Goal: Task Accomplishment & Management: Complete application form

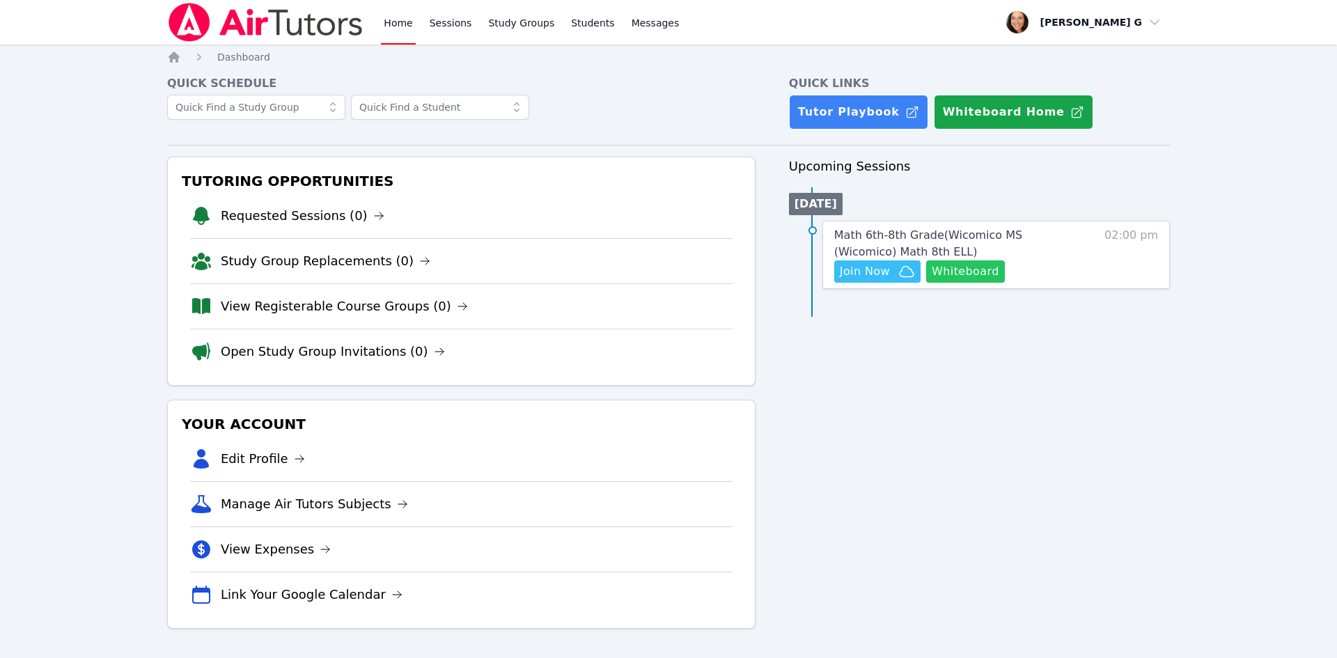
click at [973, 278] on button "Whiteboard" at bounding box center [965, 271] width 79 height 22
click at [872, 269] on span "Join Now" at bounding box center [865, 271] width 50 height 17
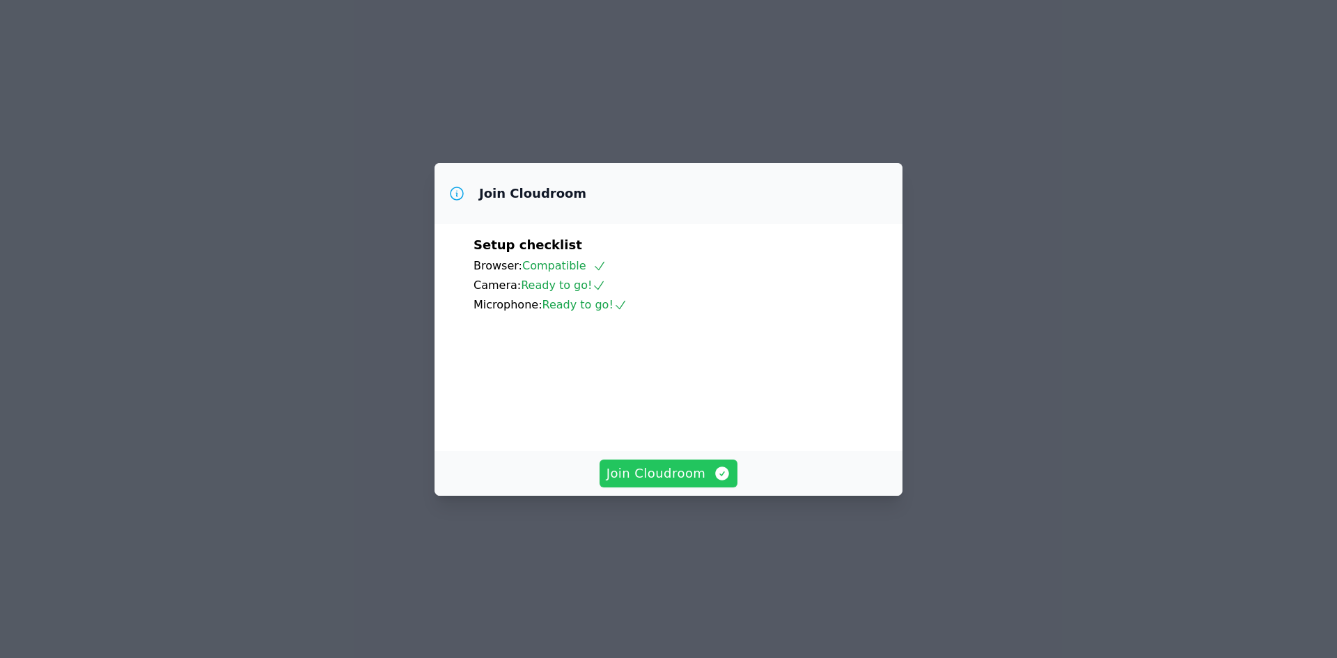
click at [656, 483] on span "Join Cloudroom" at bounding box center [668, 473] width 125 height 19
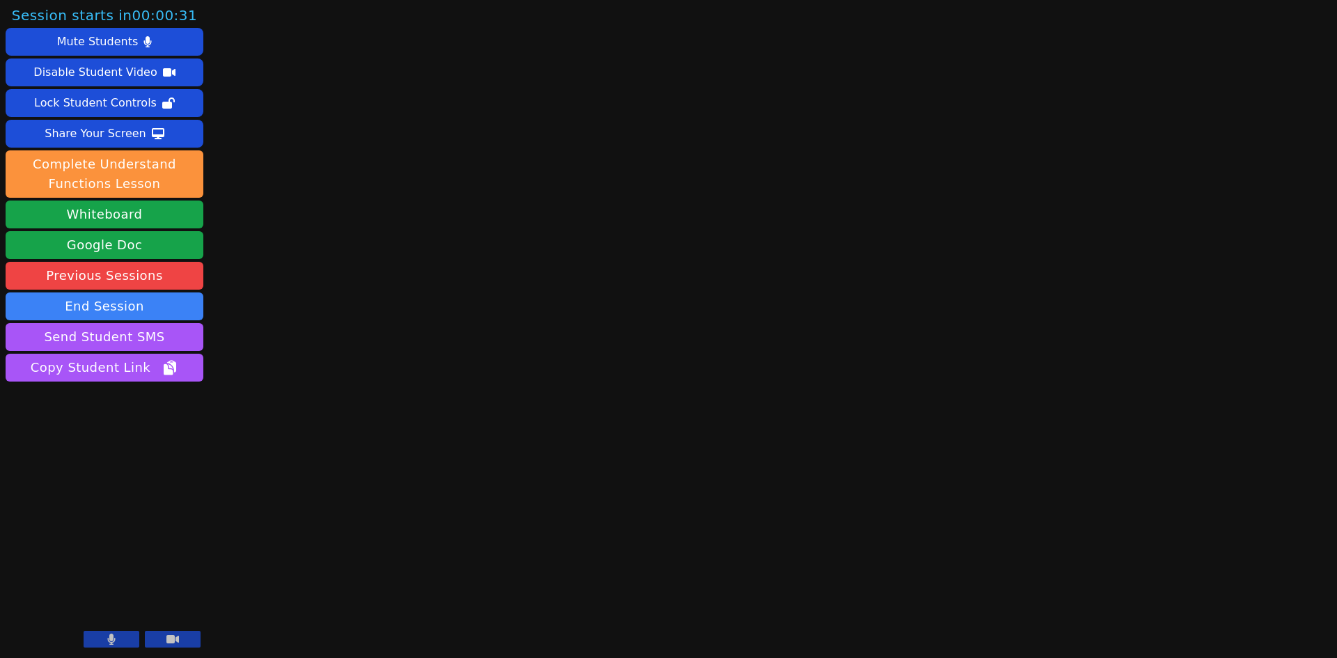
click at [111, 638] on icon at bounding box center [112, 639] width 8 height 11
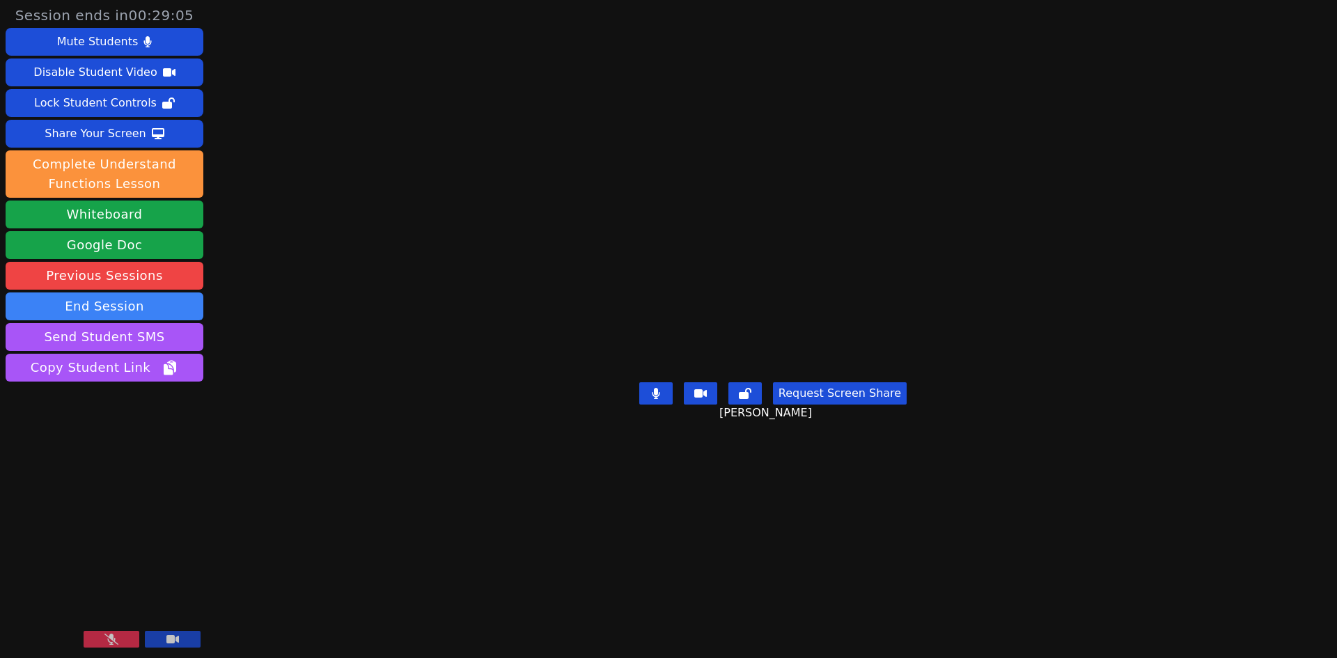
click at [111, 637] on icon at bounding box center [111, 639] width 14 height 11
click at [112, 633] on button at bounding box center [112, 639] width 56 height 17
click at [111, 634] on div "[PERSON_NAME] G" at bounding box center [105, 596] width 198 height 111
click at [111, 634] on button at bounding box center [112, 639] width 56 height 17
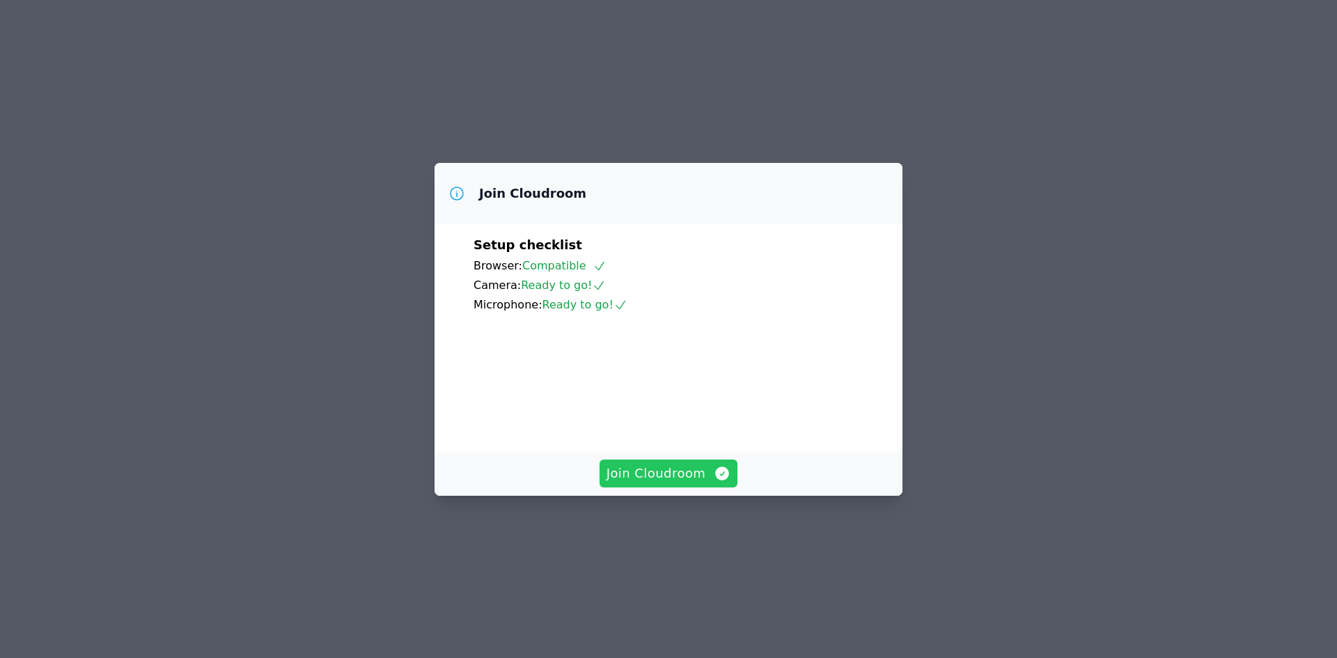
click at [694, 483] on span "Join Cloudroom" at bounding box center [668, 473] width 125 height 19
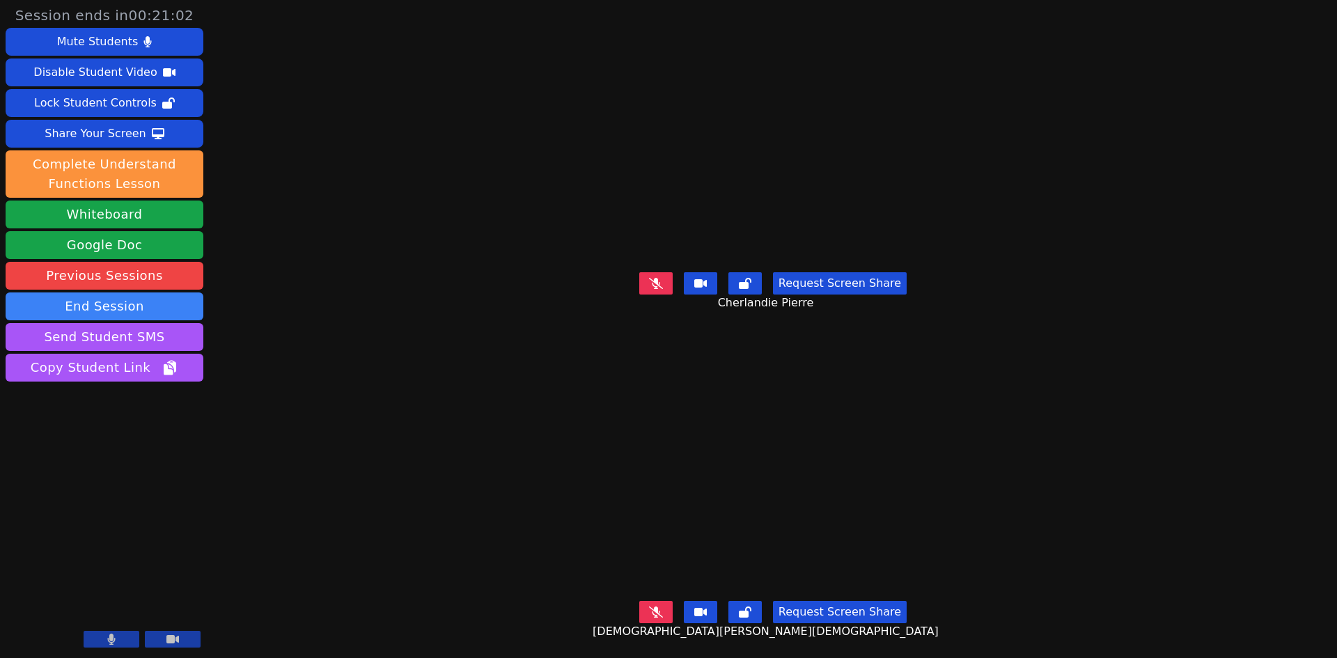
click at [654, 601] on button at bounding box center [655, 612] width 33 height 22
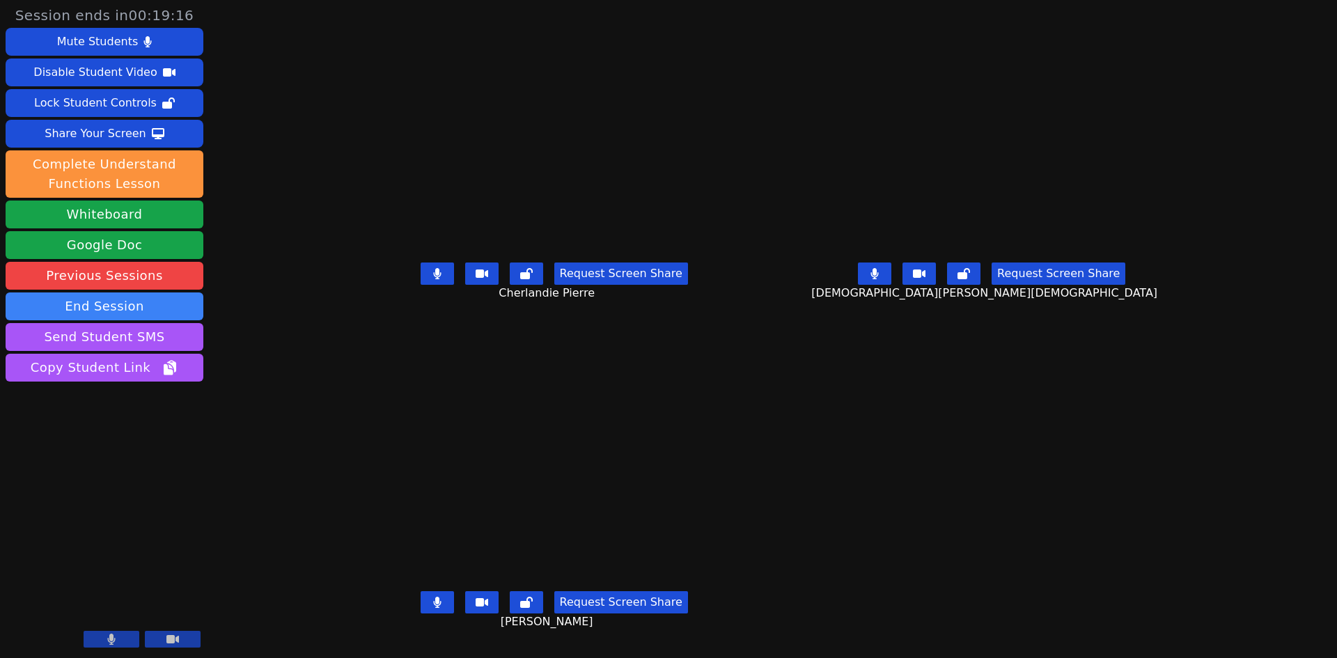
click at [420, 283] on button at bounding box center [436, 273] width 33 height 22
click at [891, 283] on button at bounding box center [874, 273] width 33 height 22
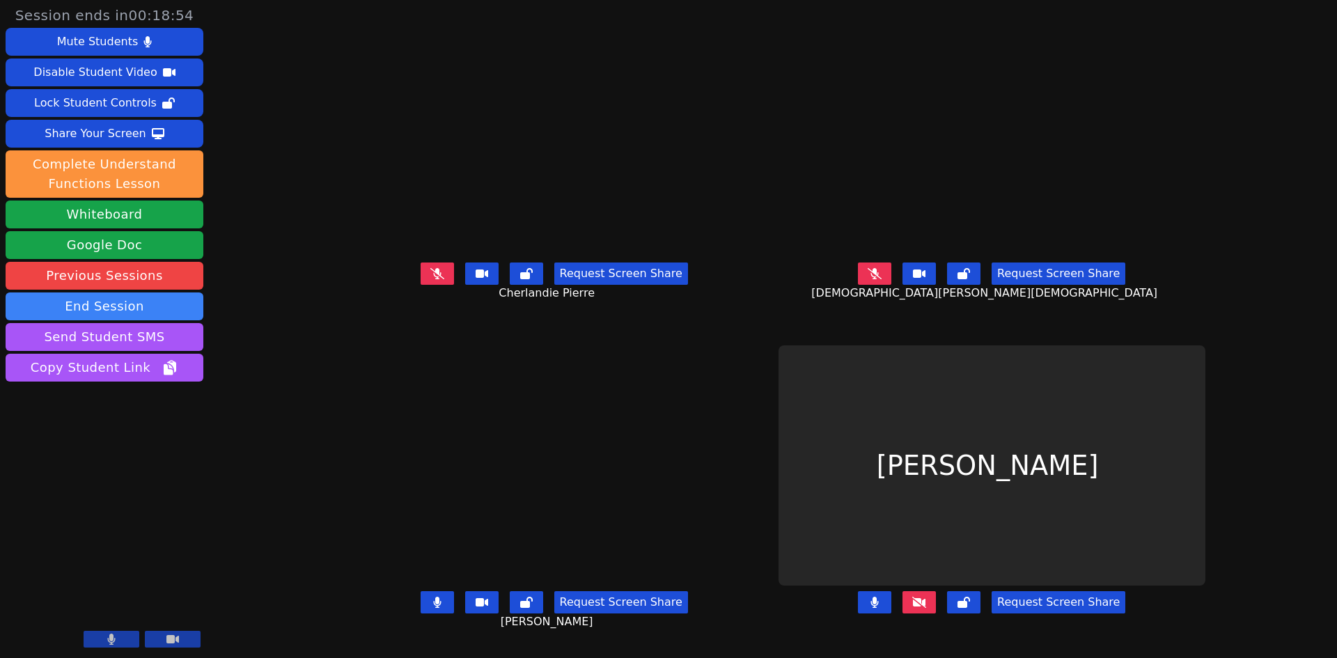
drag, startPoint x: 791, startPoint y: 285, endPoint x: 780, endPoint y: 306, distance: 23.4
drag, startPoint x: 780, startPoint y: 306, endPoint x: 777, endPoint y: 257, distance: 49.6
click at [778, 257] on div "Request Screen Share Christian Vixama" at bounding box center [991, 285] width 427 height 56
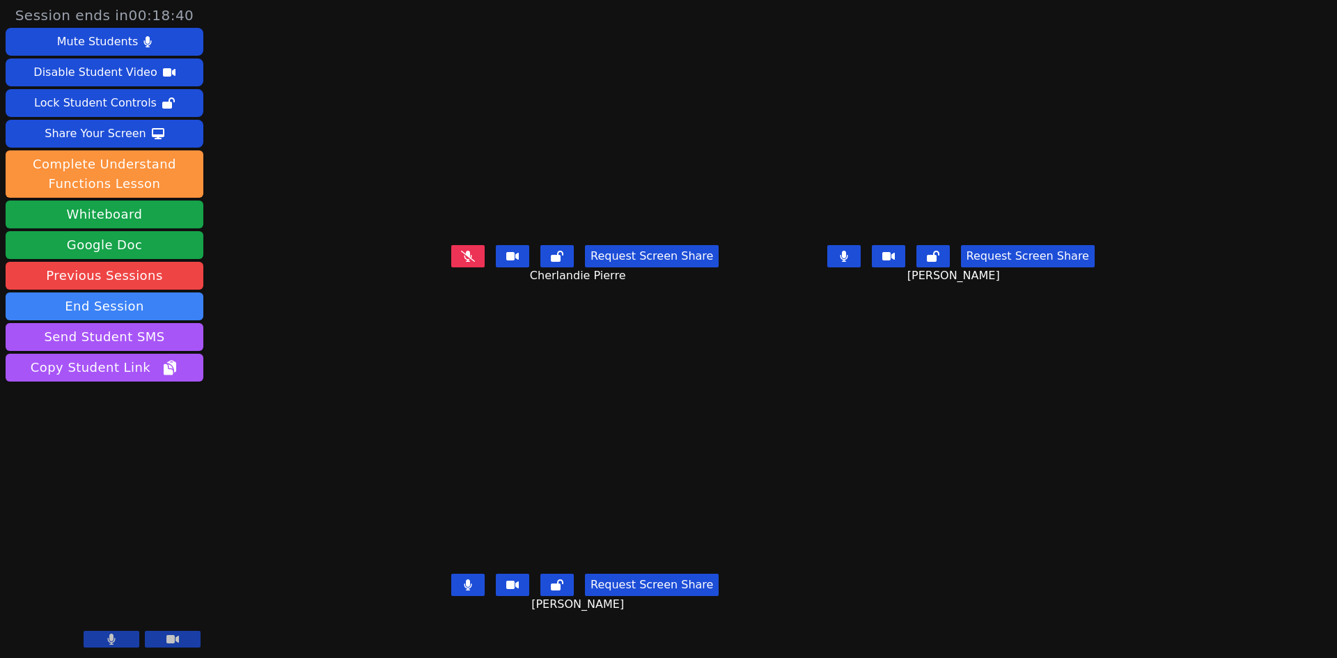
scroll to position [0, 0]
click at [451, 267] on button at bounding box center [467, 256] width 33 height 22
click at [451, 596] on button at bounding box center [467, 585] width 33 height 22
click at [451, 267] on button at bounding box center [467, 256] width 33 height 22
click at [409, 623] on div "Request Screen Share Jean Henry" at bounding box center [584, 596] width 365 height 56
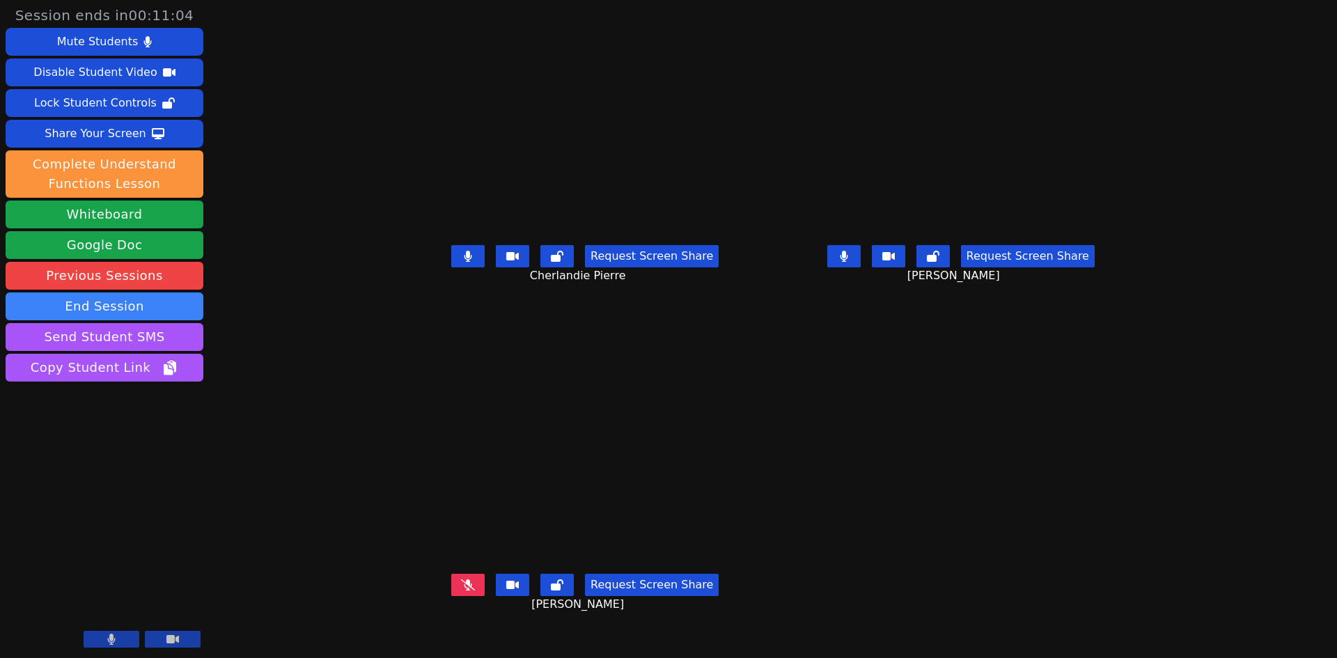
click at [451, 596] on button at bounding box center [467, 585] width 33 height 22
click at [451, 267] on button at bounding box center [467, 256] width 33 height 22
click at [451, 596] on button at bounding box center [467, 585] width 33 height 22
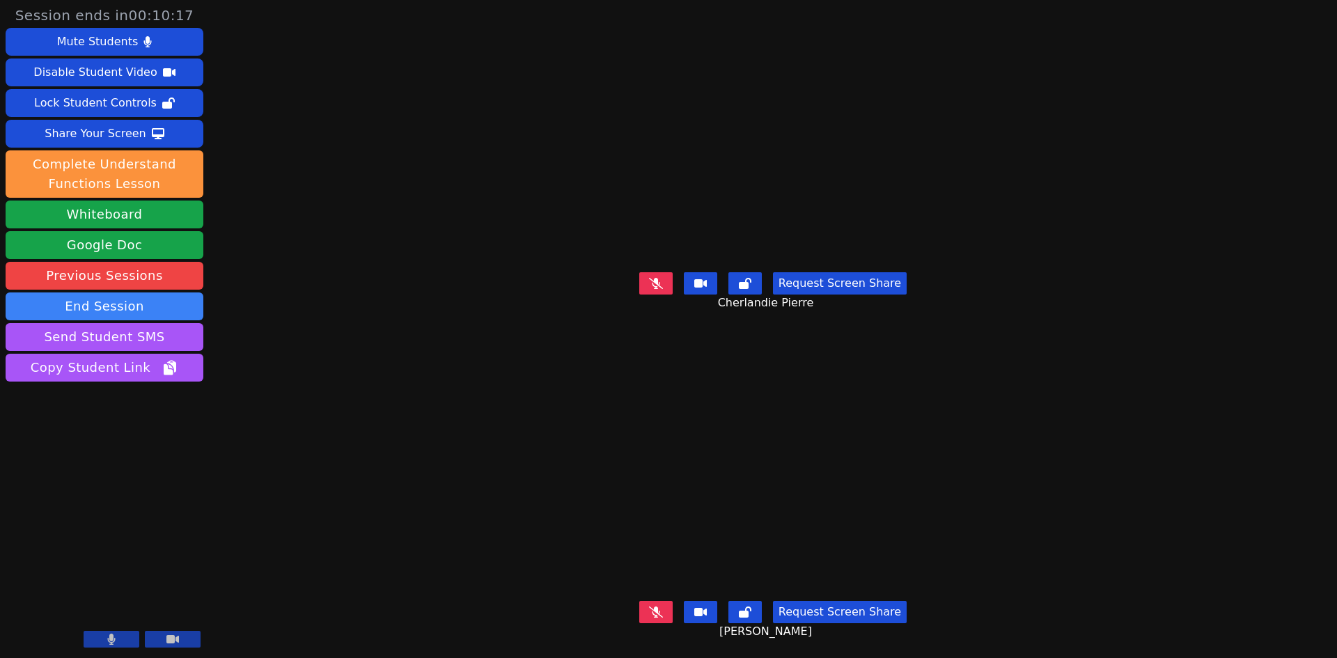
click at [652, 278] on icon at bounding box center [656, 283] width 14 height 11
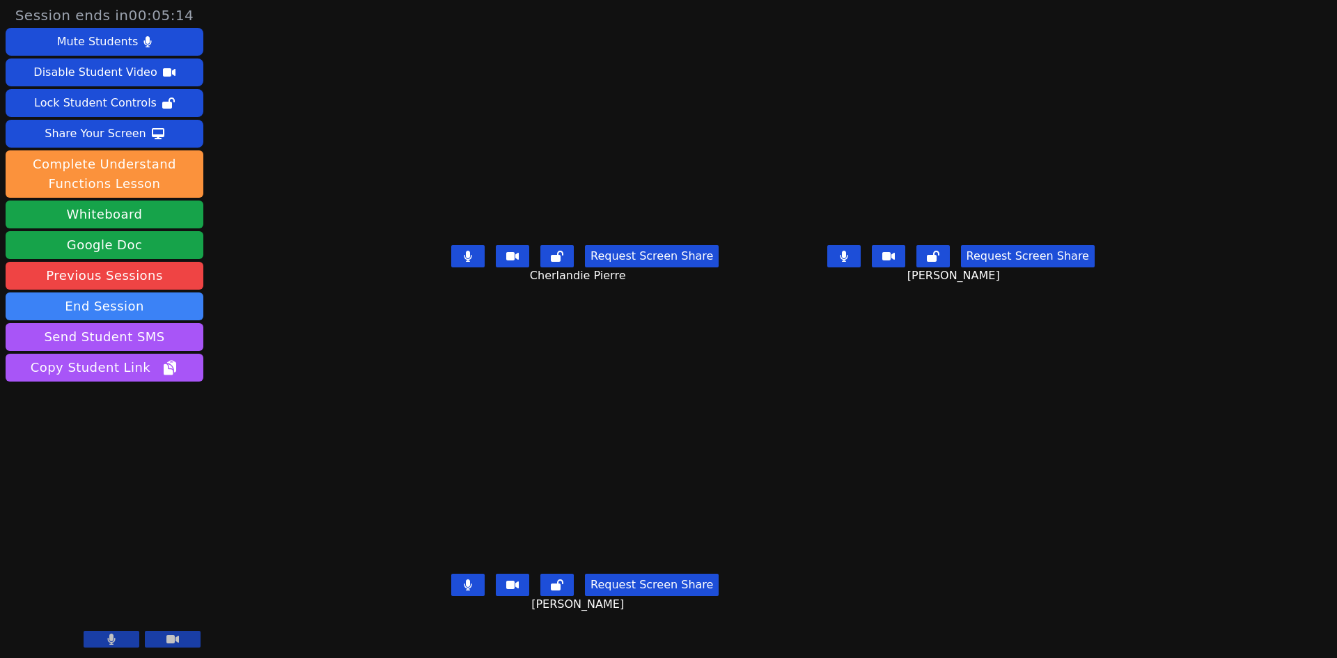
click at [451, 267] on button at bounding box center [467, 256] width 33 height 22
click at [860, 267] on button at bounding box center [843, 256] width 33 height 22
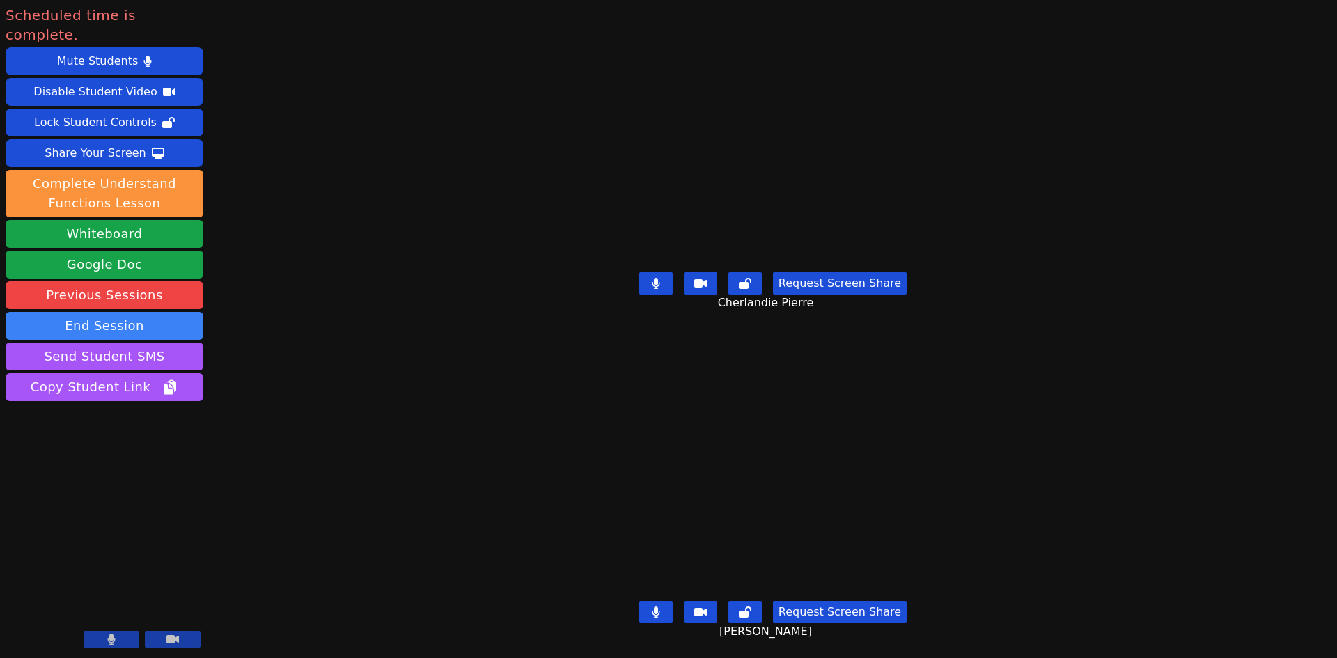
click at [653, 601] on button at bounding box center [655, 612] width 33 height 22
click at [663, 276] on button at bounding box center [655, 283] width 33 height 22
click at [659, 606] on icon at bounding box center [656, 611] width 14 height 11
click at [655, 279] on icon at bounding box center [656, 283] width 14 height 11
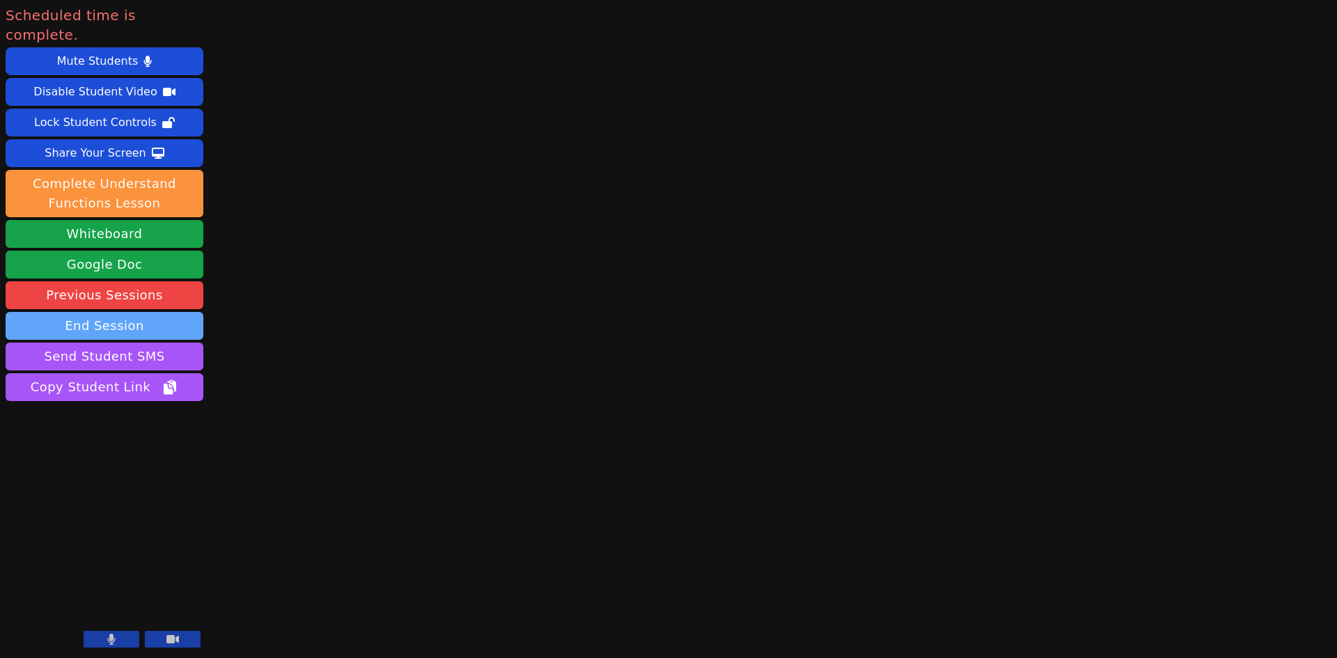
click at [144, 312] on button "End Session" at bounding box center [105, 326] width 198 height 28
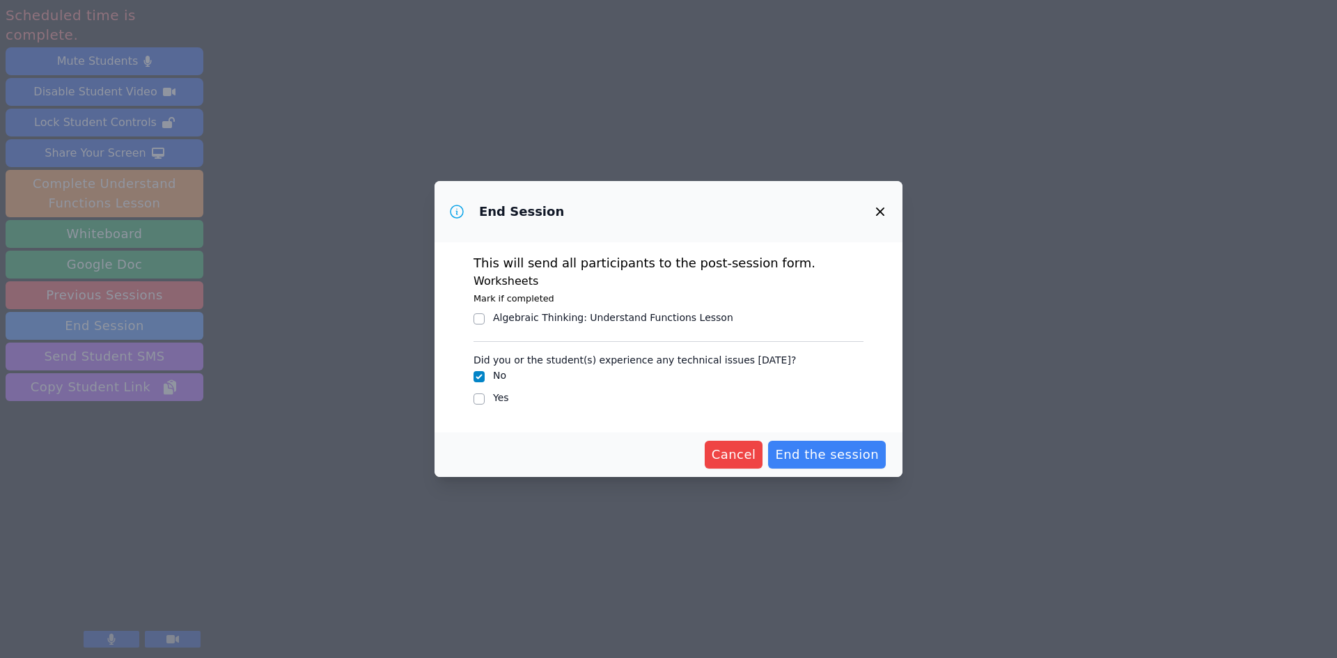
drag, startPoint x: 843, startPoint y: 450, endPoint x: 833, endPoint y: 278, distance: 171.5
click at [833, 278] on form "This will send all participants to the post-session form. Worksheets Mark if co…" at bounding box center [668, 359] width 468 height 235
click at [479, 402] on input "Yes" at bounding box center [478, 398] width 11 height 11
checkbox input "true"
checkbox input "false"
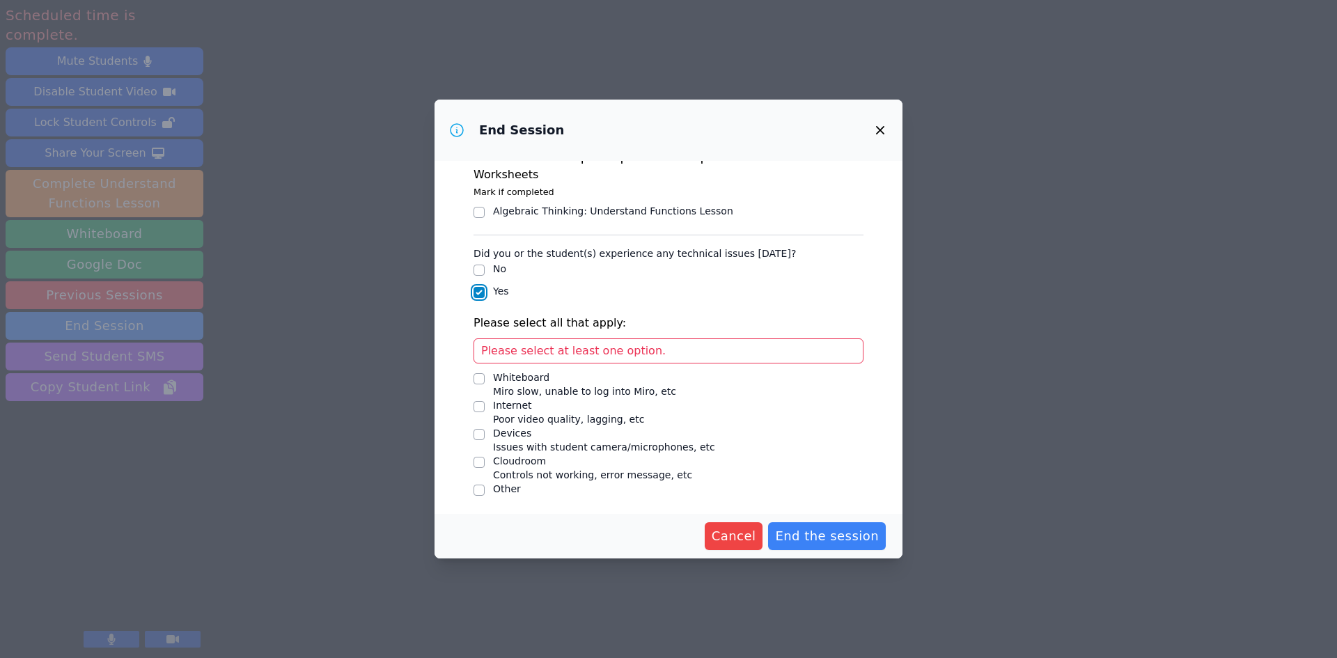
scroll to position [26, 0]
click at [478, 435] on input "Devices Issues with student camera/microphones, etc" at bounding box center [478, 433] width 11 height 11
checkbox input "true"
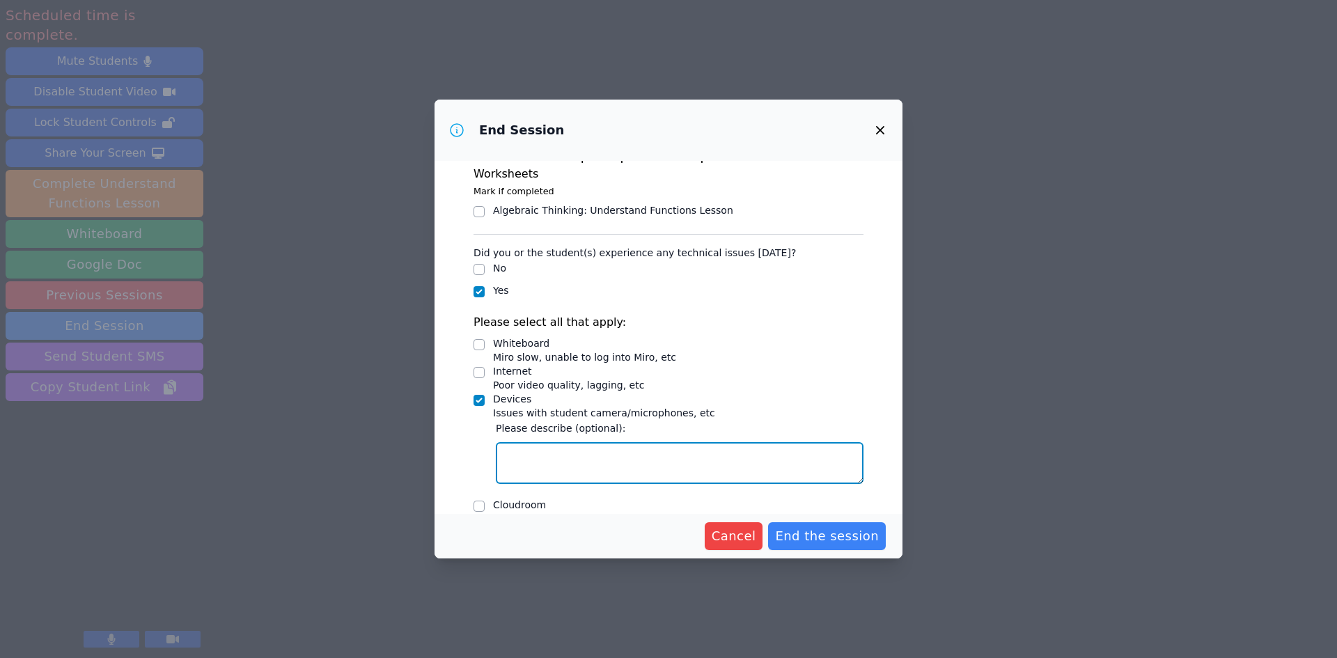
click at [576, 471] on textarea "Devices Issues with student camera/microphones, etc" at bounding box center [680, 463] width 368 height 42
type textarea "O"
type textarea "I was not able to hear Oliver at first. He ended up needing to"
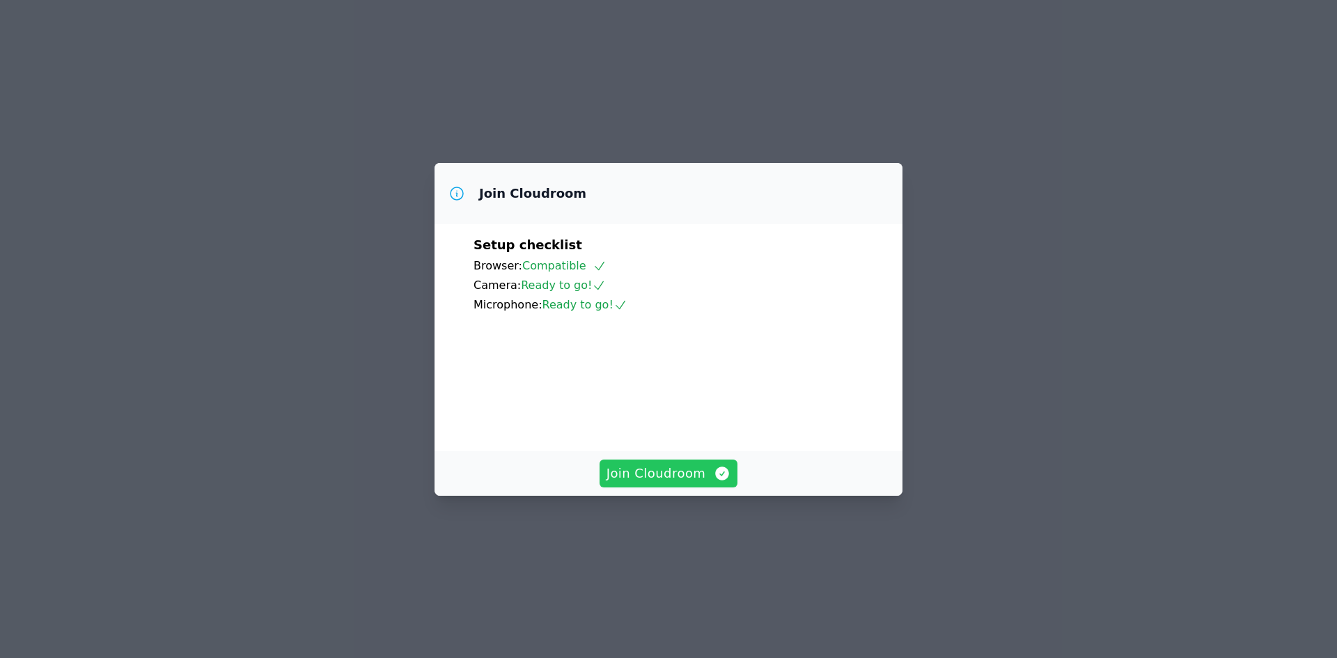
click at [695, 483] on span "Join Cloudroom" at bounding box center [668, 473] width 125 height 19
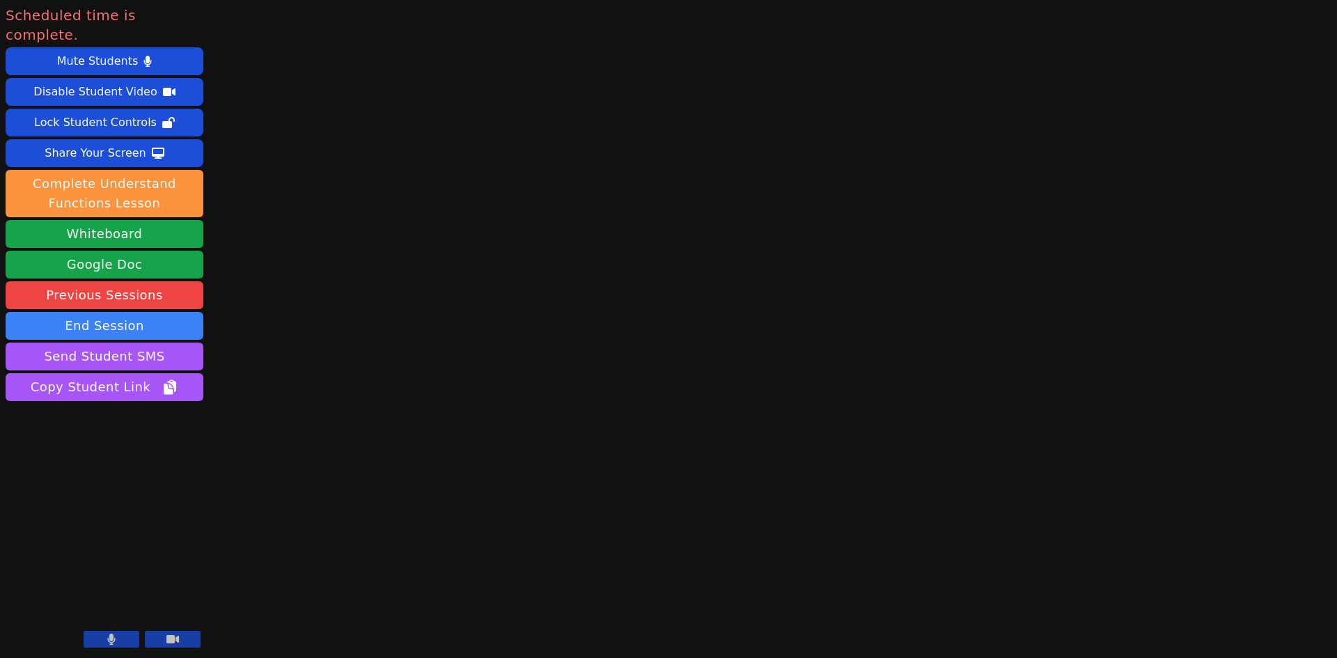
click at [118, 644] on button at bounding box center [112, 639] width 56 height 17
click at [98, 312] on button "End Session" at bounding box center [105, 326] width 198 height 28
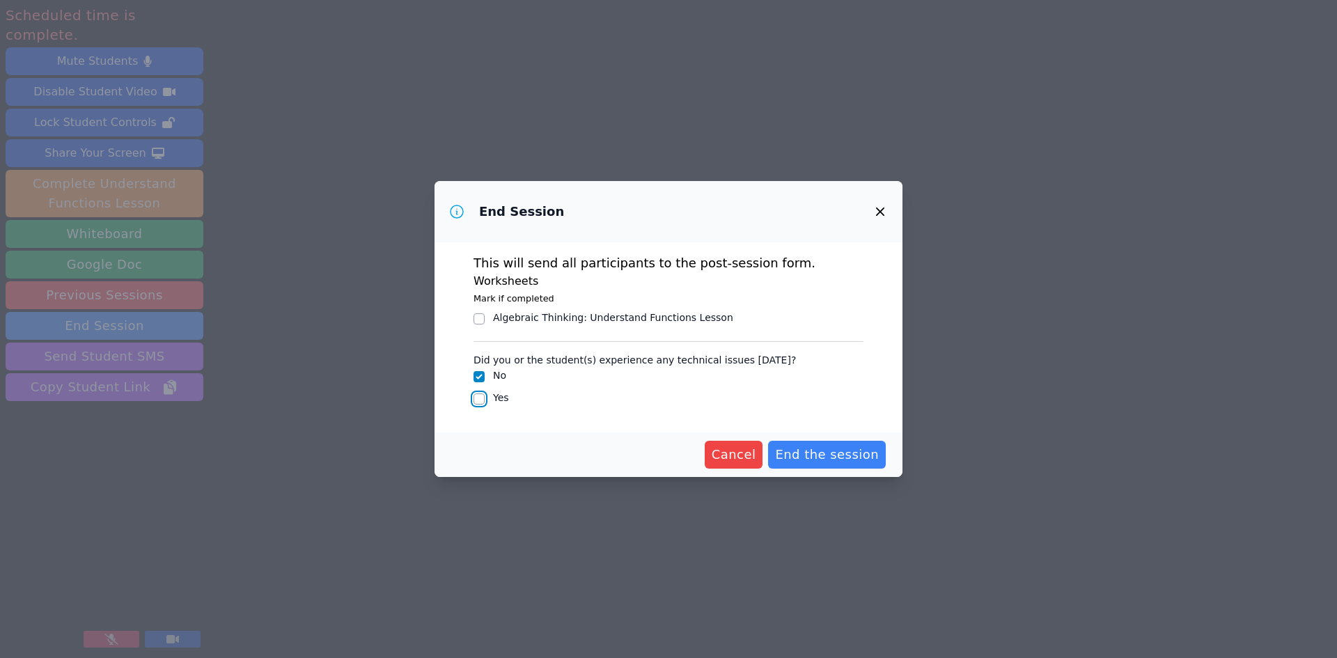
click at [481, 398] on input "Yes" at bounding box center [478, 398] width 11 height 11
checkbox input "true"
checkbox input "false"
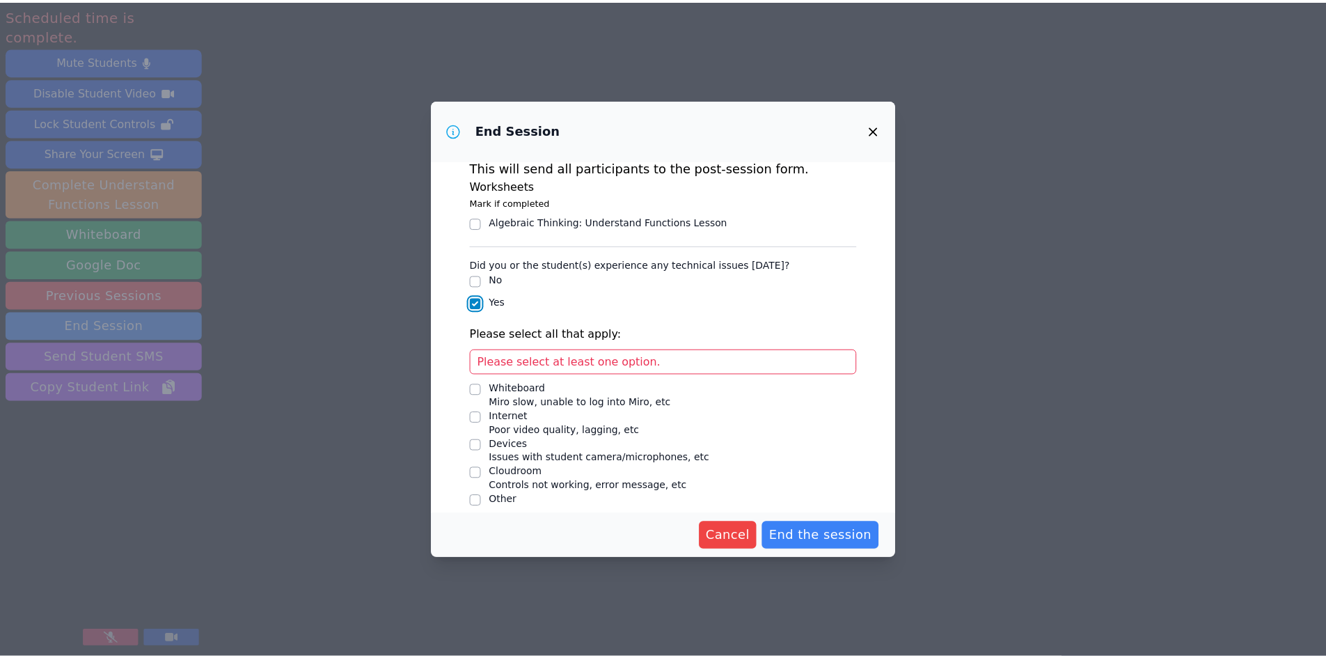
scroll to position [26, 0]
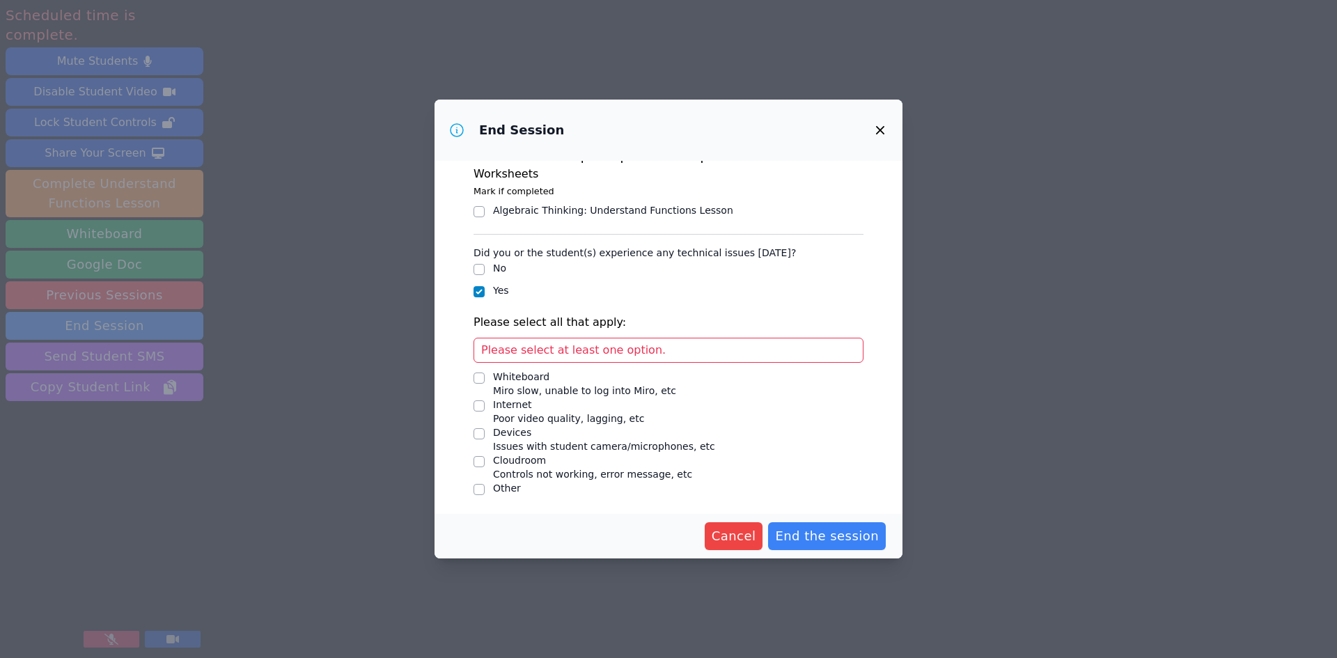
click at [485, 431] on div "Devices Issues with student camera/microphones, etc" at bounding box center [668, 439] width 390 height 28
click at [485, 437] on div "Devices Issues with student camera/microphones, etc" at bounding box center [668, 439] width 390 height 28
click at [484, 435] on input "Devices Issues with student camera/microphones, etc" at bounding box center [478, 433] width 11 height 11
checkbox input "true"
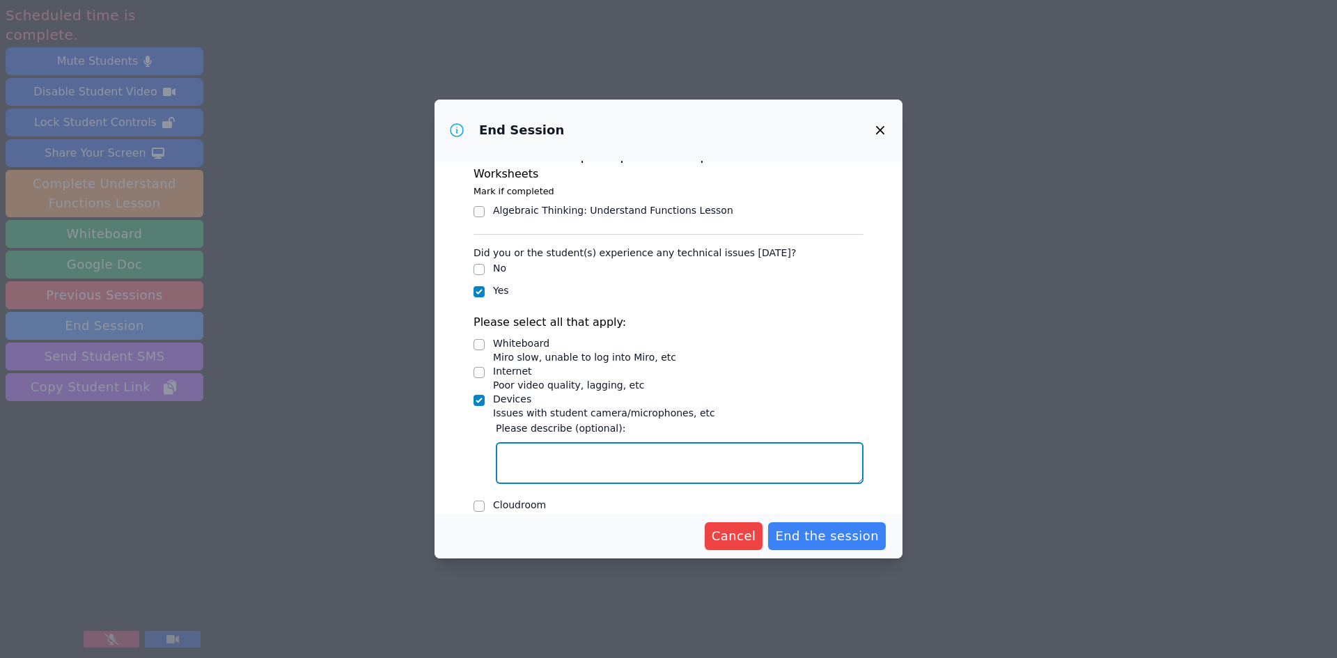
click at [590, 475] on textarea "Devices Issues with student camera/microphones, etc" at bounding box center [680, 463] width 368 height 42
type textarea "Oliver had to restart computer to get sound to work."
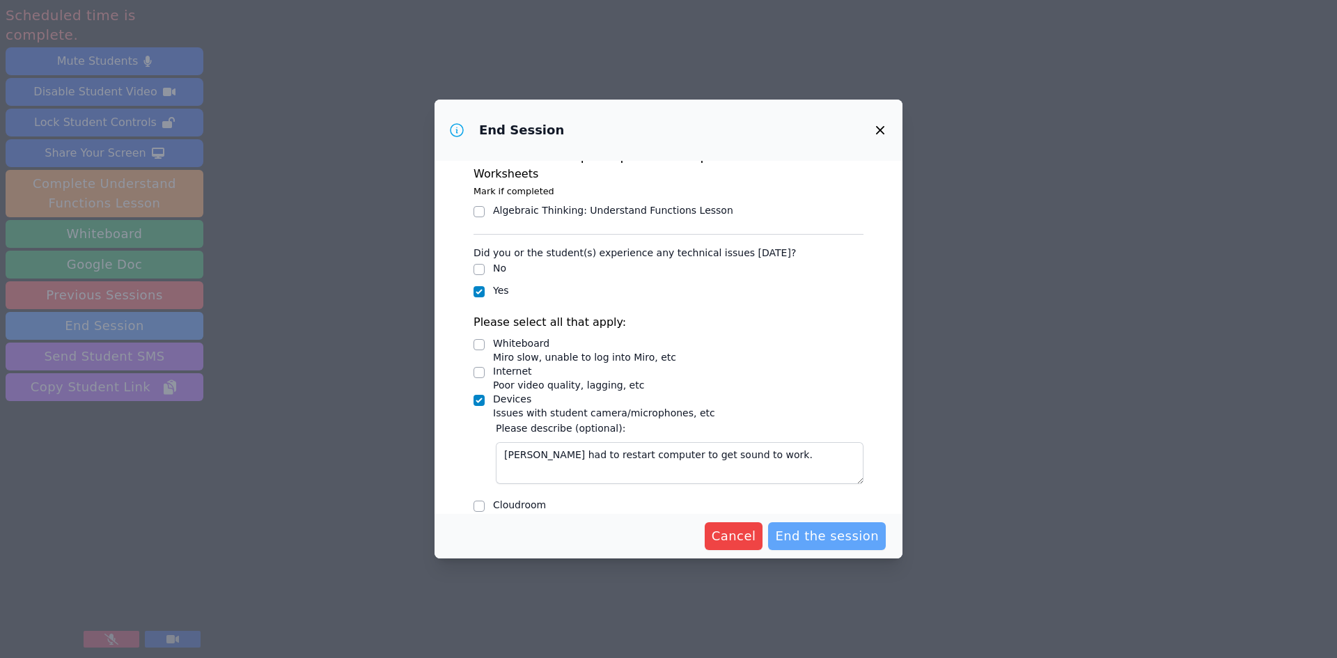
click at [819, 533] on span "End the session" at bounding box center [827, 535] width 104 height 19
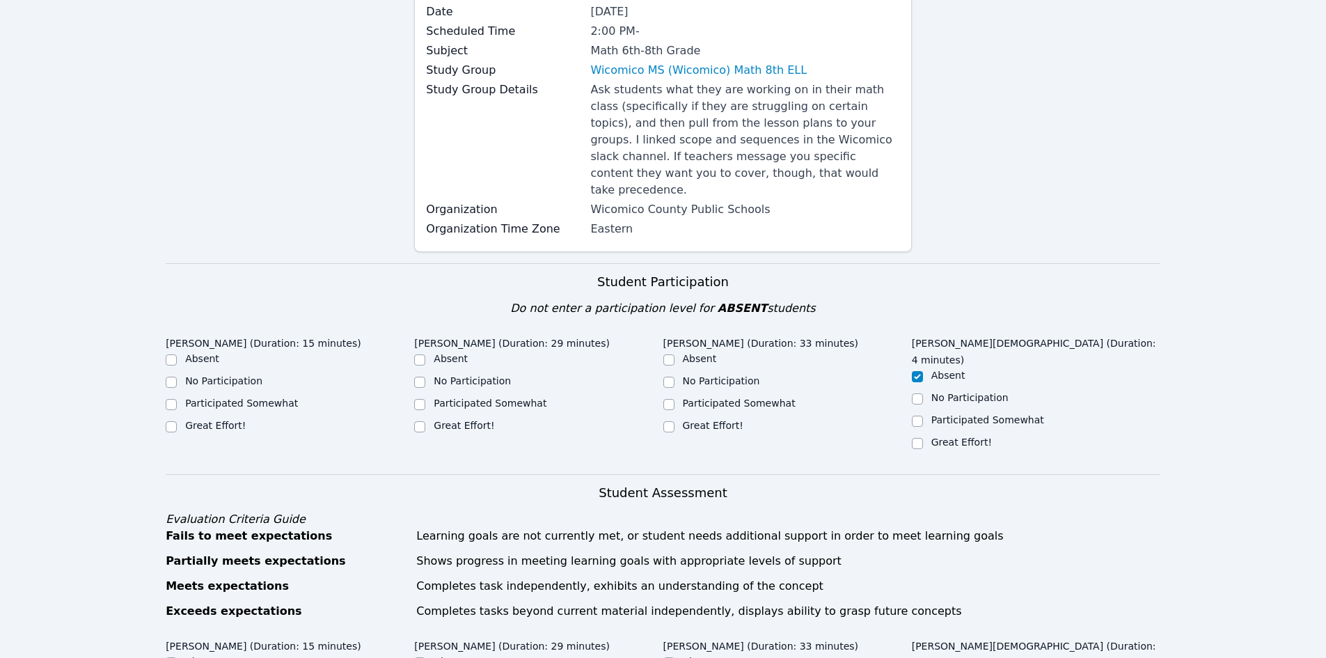
scroll to position [348, 0]
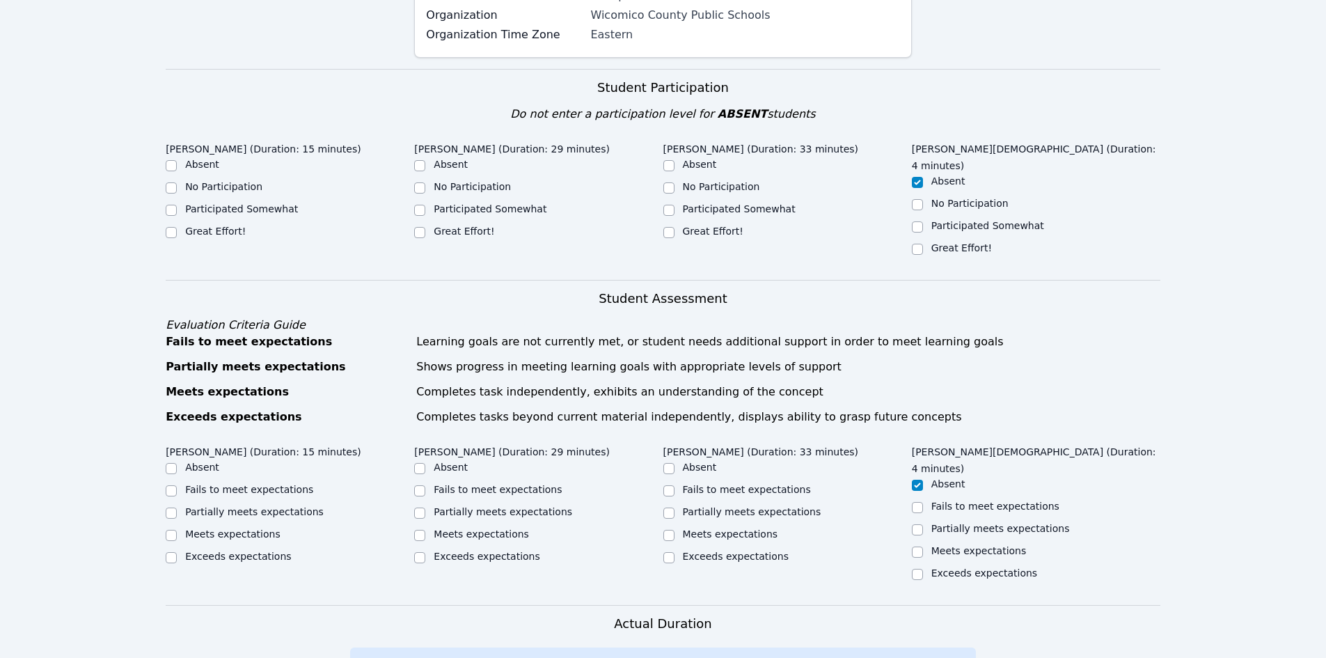
click at [163, 189] on div "Home Sessions Study Groups Students Messages Open user menu Teri G Open main me…" at bounding box center [663, 435] width 1326 height 1566
click at [174, 205] on input "Participated Somewhat" at bounding box center [171, 210] width 11 height 11
checkbox input "true"
click at [423, 227] on input "Great Effort!" at bounding box center [419, 232] width 11 height 11
checkbox input "true"
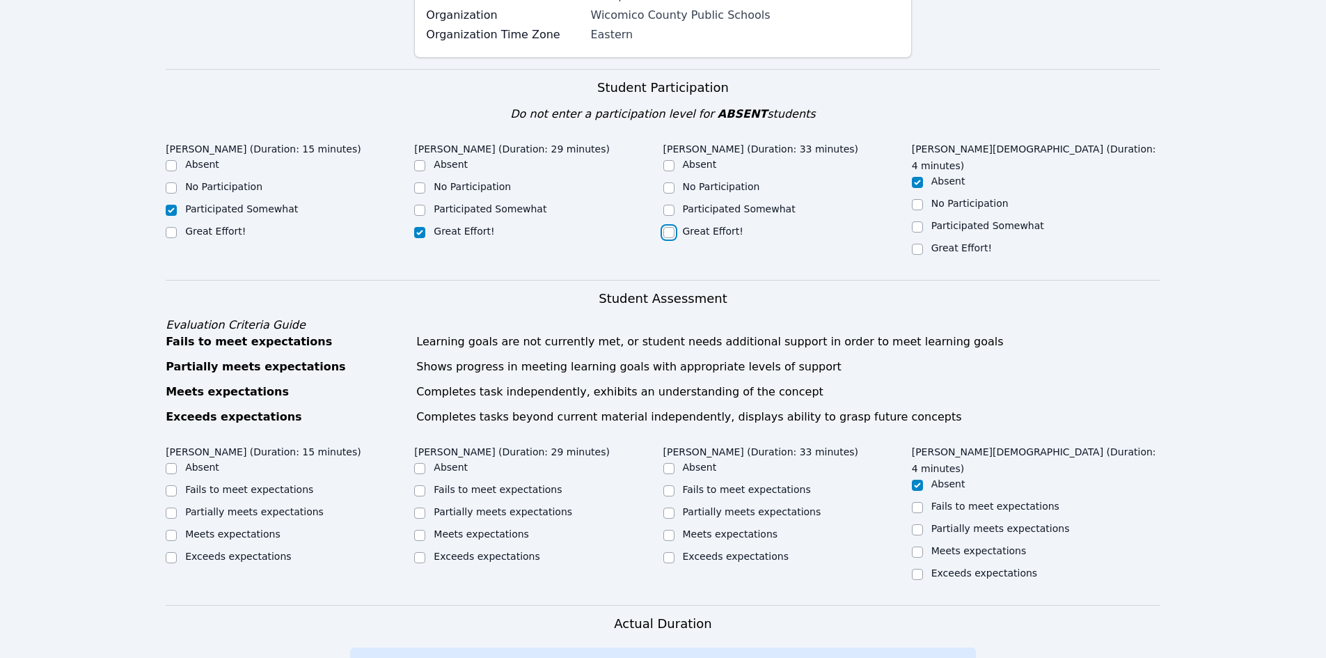
click at [673, 227] on input "Great Effort!" at bounding box center [668, 232] width 11 height 11
checkbox input "true"
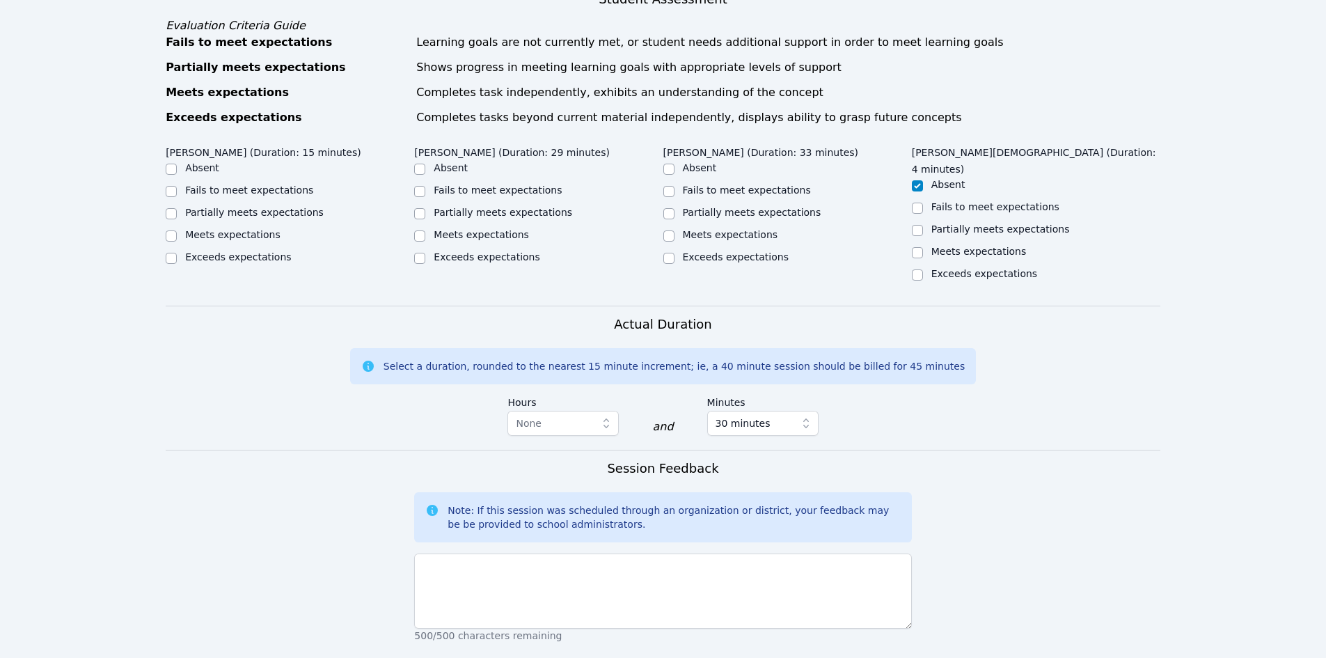
scroll to position [627, 0]
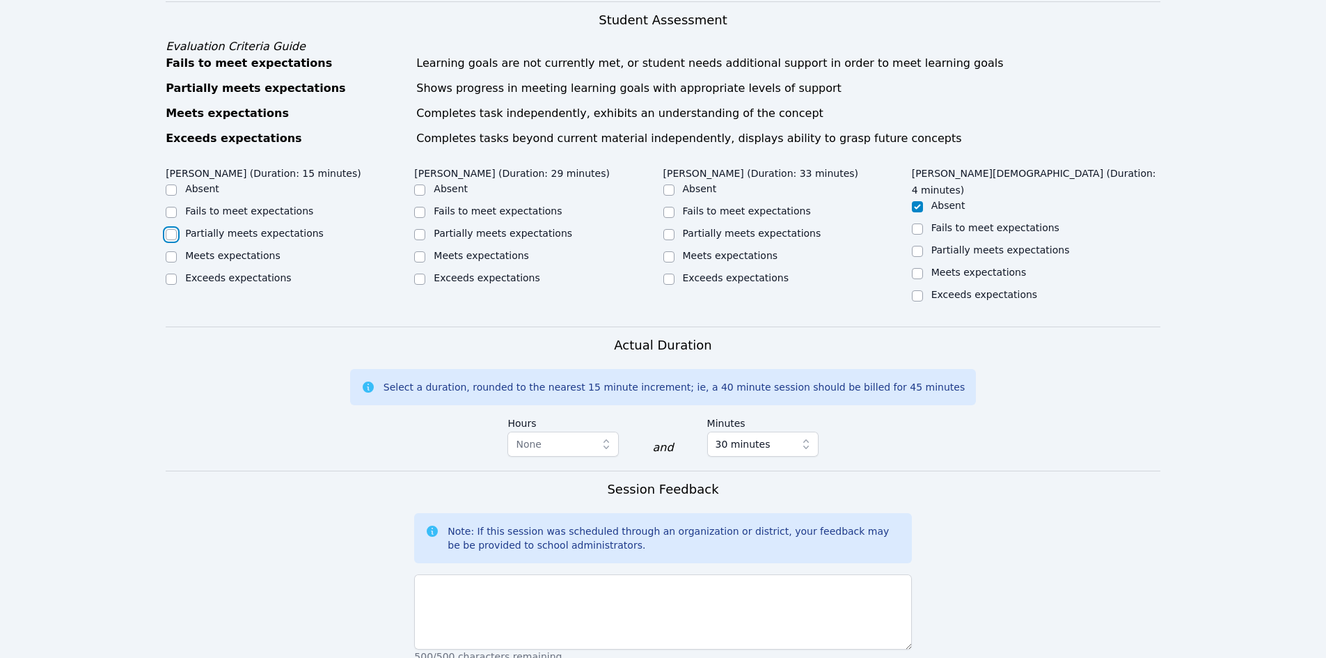
click at [171, 229] on input "Partially meets expectations" at bounding box center [171, 234] width 11 height 11
checkbox input "true"
click at [417, 251] on input "Meets expectations" at bounding box center [419, 256] width 11 height 11
checkbox input "true"
click at [659, 249] on div "Meets expectations" at bounding box center [538, 257] width 249 height 17
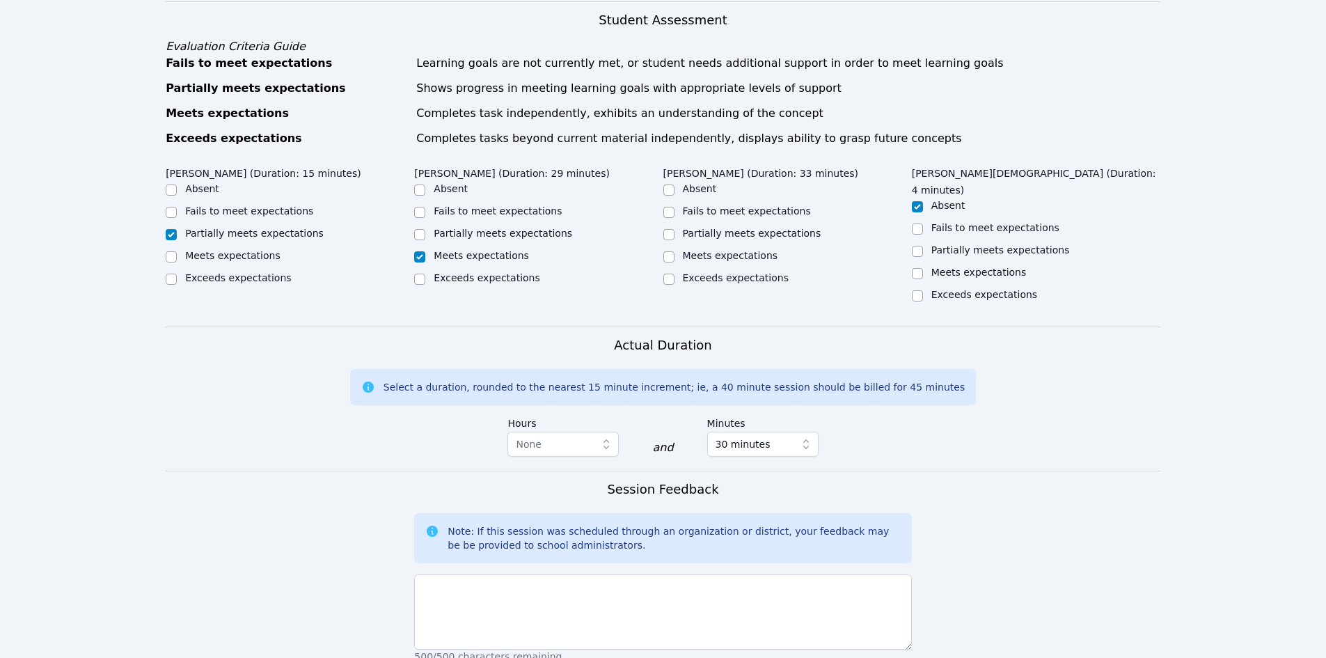
click at [665, 249] on div at bounding box center [668, 257] width 11 height 17
click at [672, 249] on div "Meets expectations" at bounding box center [787, 257] width 249 height 17
click at [673, 251] on input "Meets expectations" at bounding box center [668, 256] width 11 height 11
checkbox input "true"
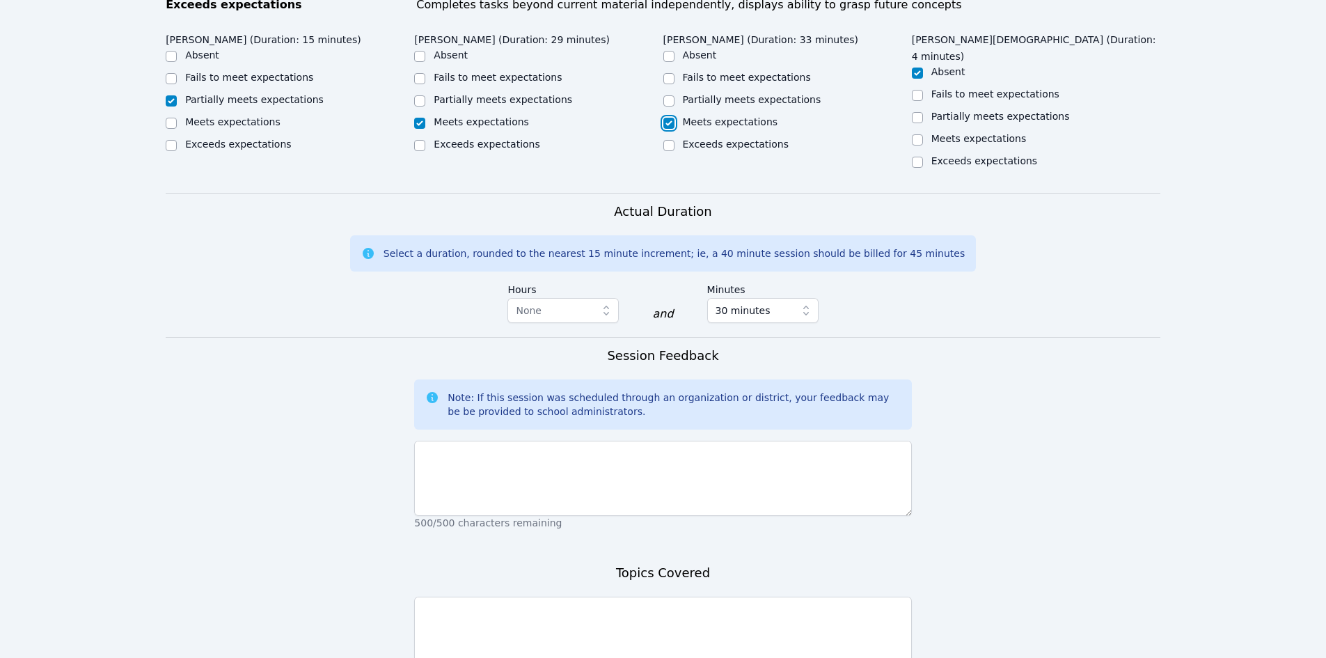
scroll to position [835, 0]
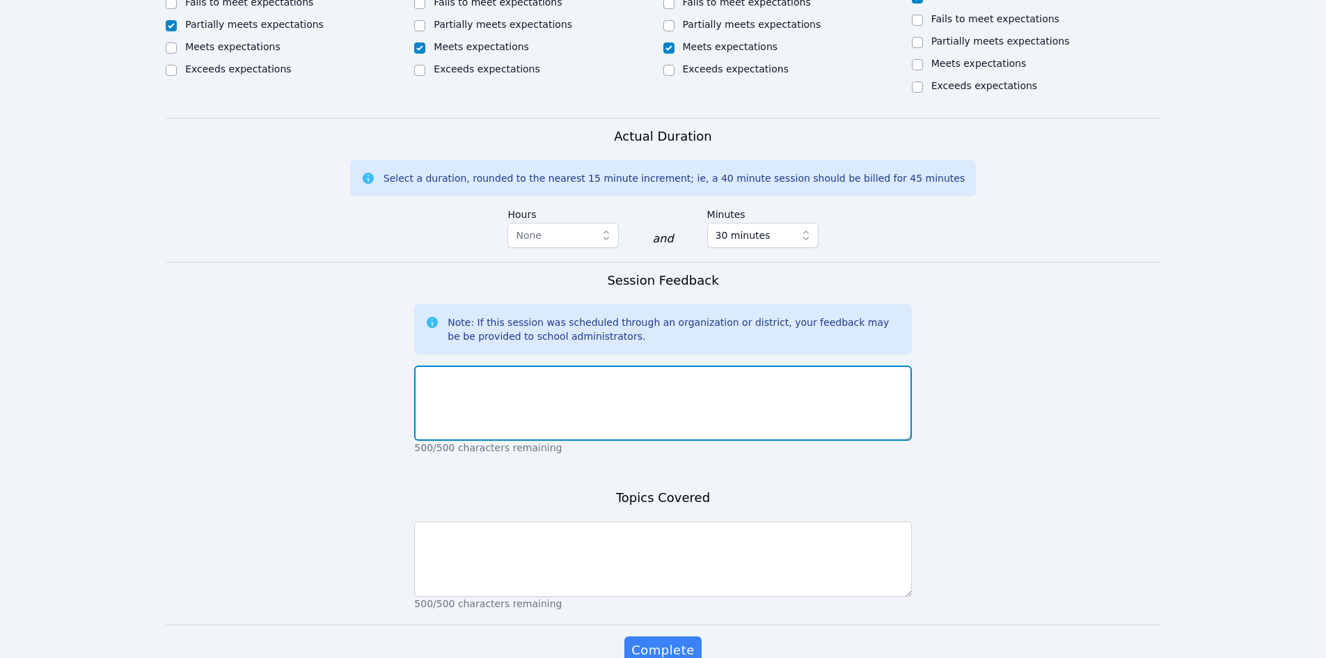
click at [593, 365] on textarea at bounding box center [662, 402] width 497 height 75
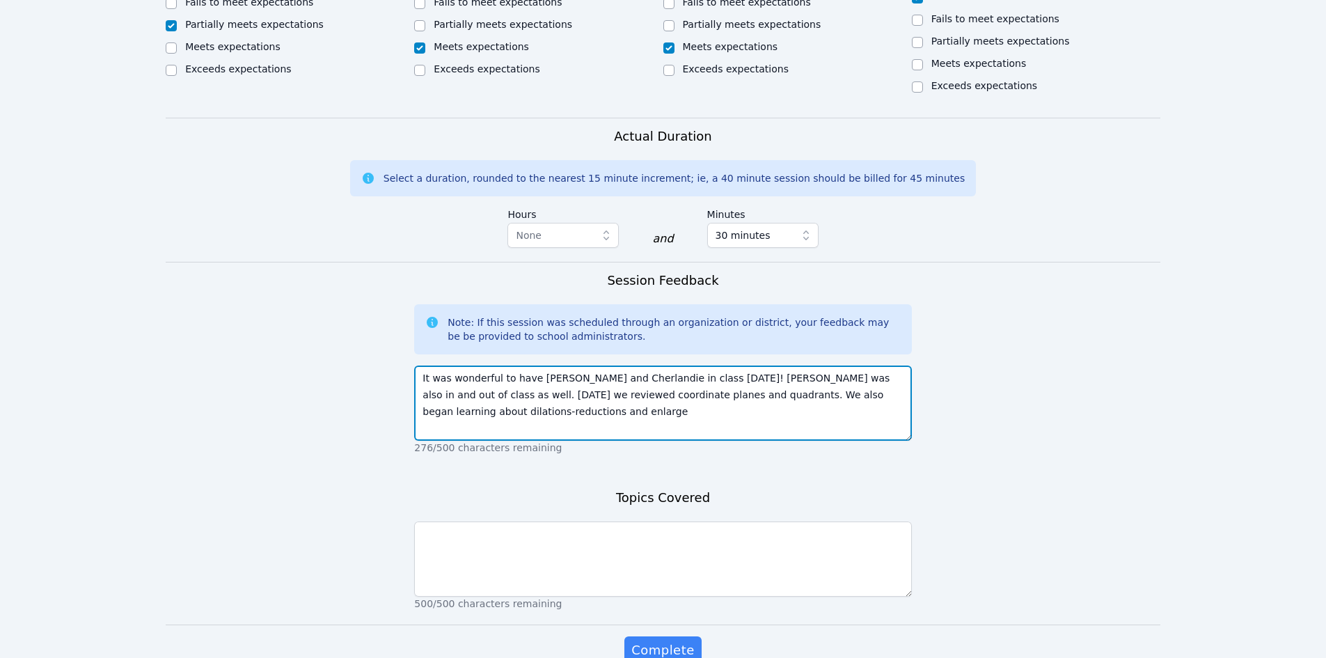
click at [865, 365] on textarea "It was wonderful to have Jean Henry and Cherlandie in class today! Oliver was a…" at bounding box center [662, 402] width 497 height 75
click at [869, 365] on textarea "It was wonderful to have Jean Henry and Cherlandie in class today! Oliver was a…" at bounding box center [662, 402] width 497 height 75
drag, startPoint x: 869, startPoint y: 345, endPoint x: 859, endPoint y: 348, distance: 10.1
click at [859, 365] on textarea "It was wonderful to have Jean Henry and Cherlandie in class today! Oliver was a…" at bounding box center [662, 402] width 497 height 75
click at [459, 365] on textarea "It was wonderful to have Jean Henry and Cherlandie in class today! Oliver was a…" at bounding box center [662, 402] width 497 height 75
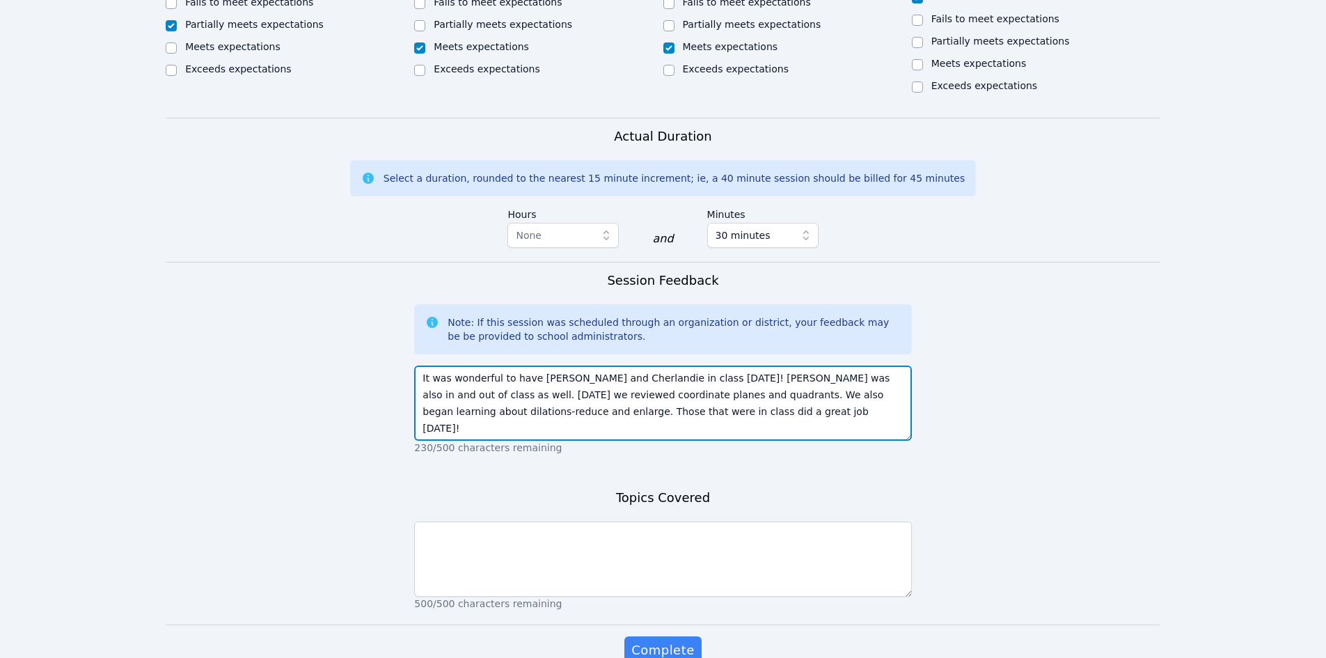
type textarea "It was wonderful to have Jean Henry and Cherlandie in class today! Oliver was a…"
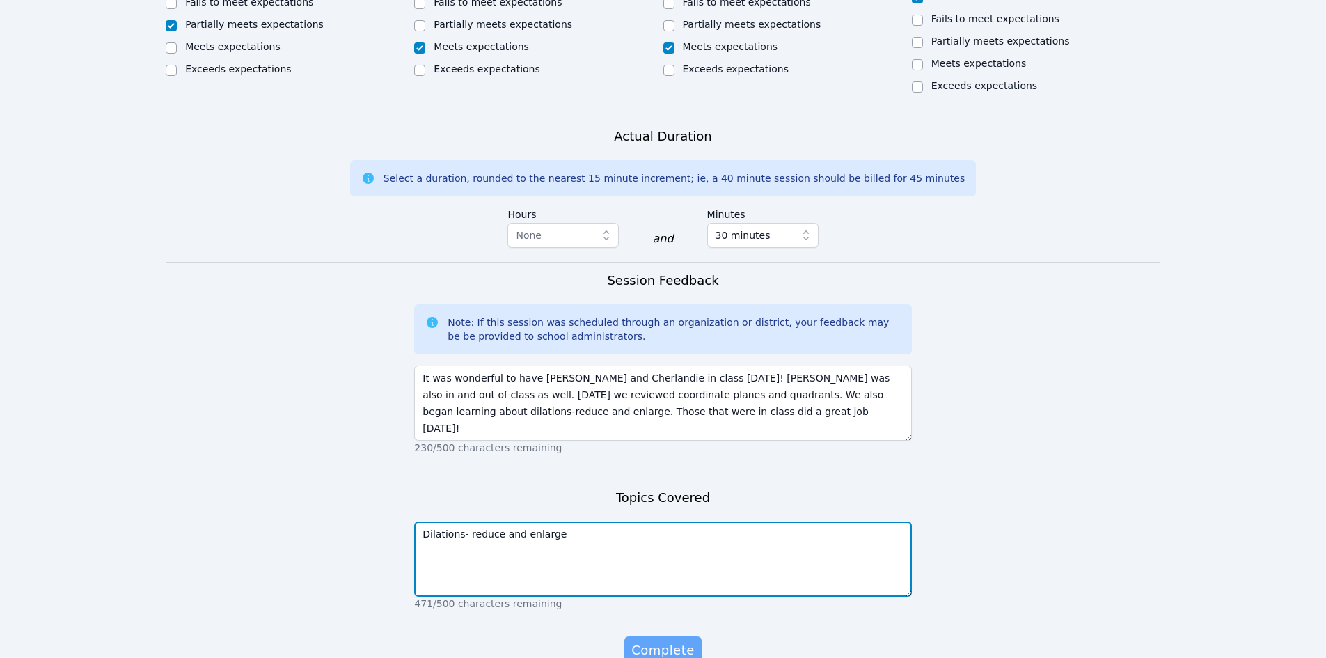
type textarea "Dilations- reduce and enlarge"
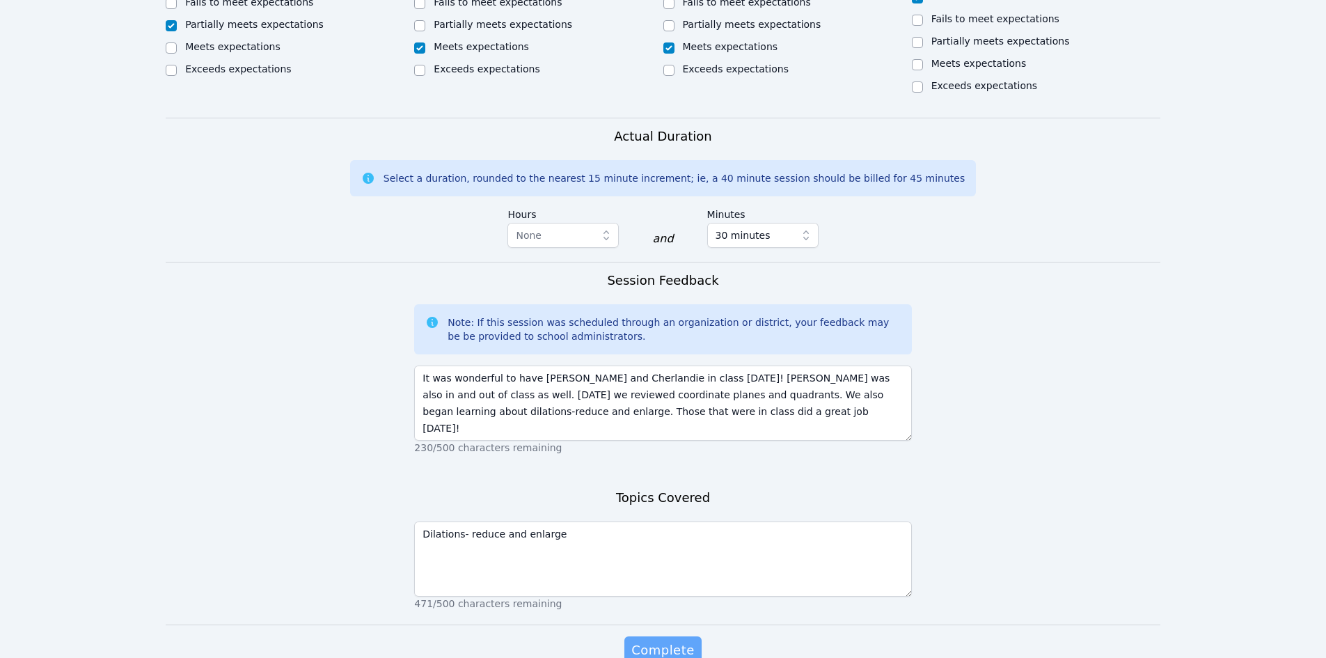
click at [676, 640] on span "Complete" at bounding box center [662, 649] width 63 height 19
